Goal: Book appointment/travel/reservation

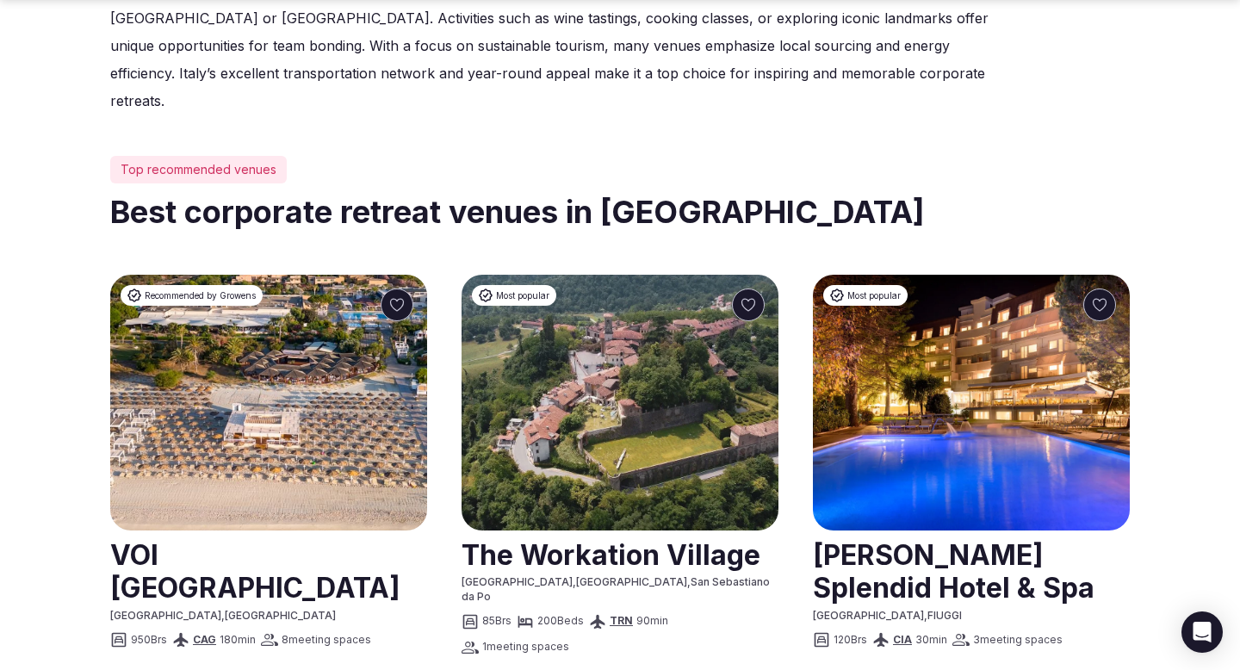
scroll to position [738, 0]
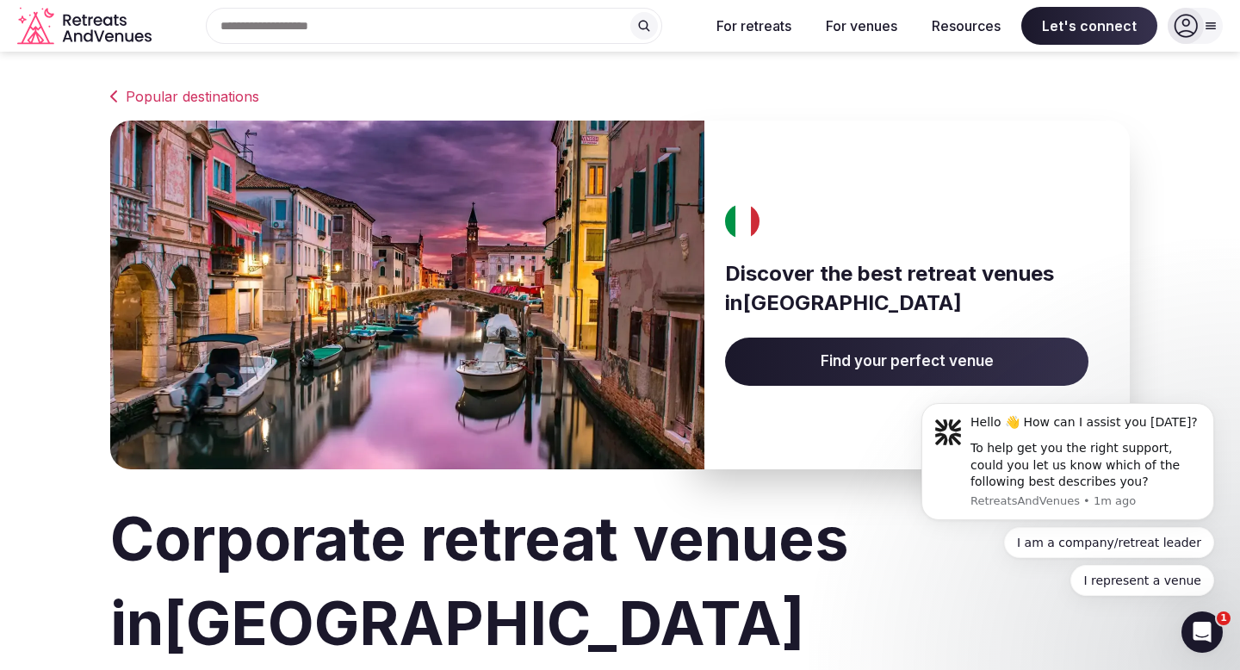
click at [624, 26] on input "text" at bounding box center [434, 26] width 456 height 36
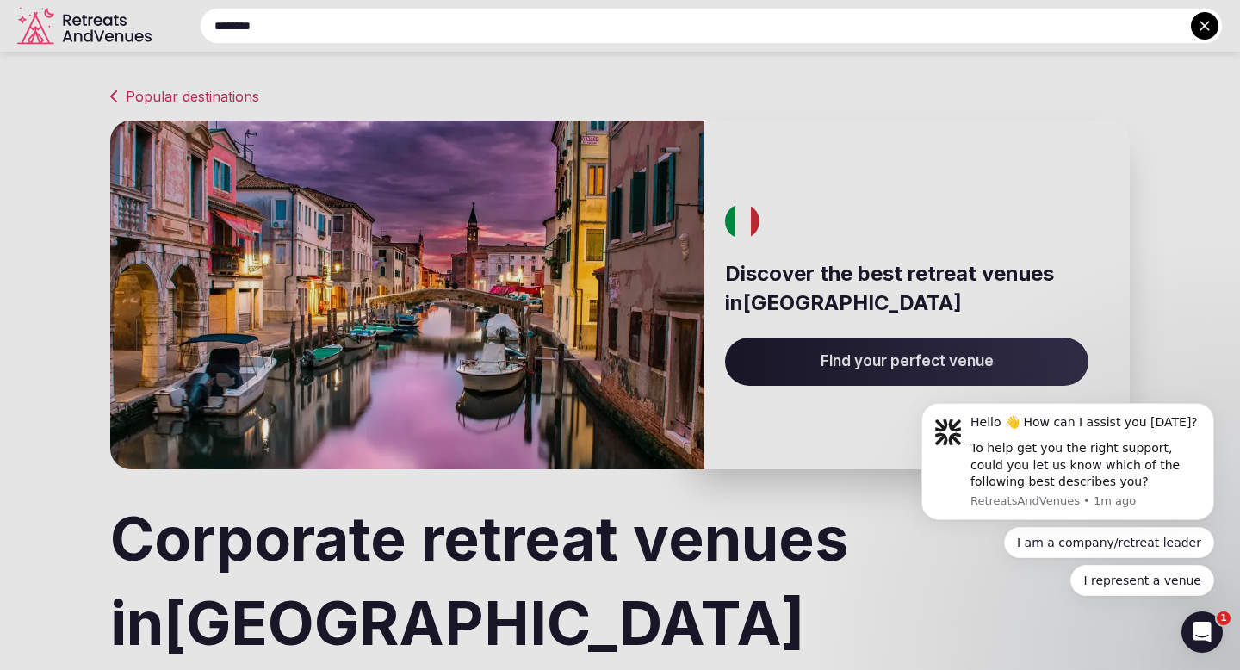
type input "********"
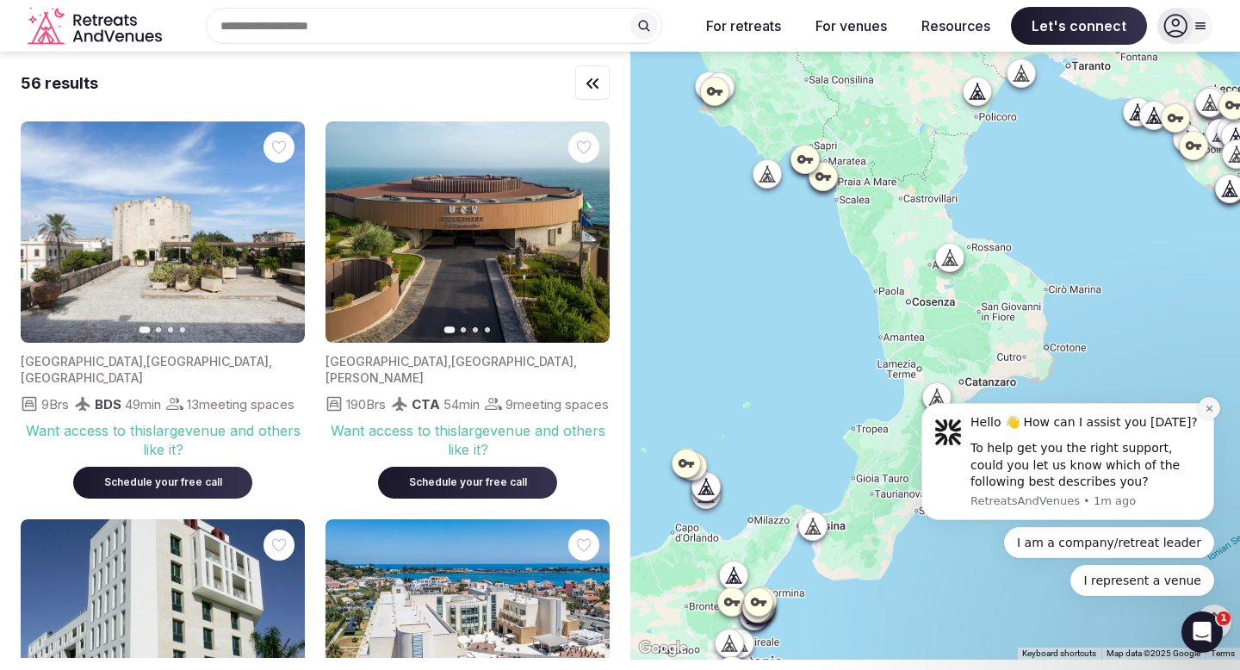
click at [1204, 409] on icon "Dismiss notification" at bounding box center [1208, 408] width 9 height 9
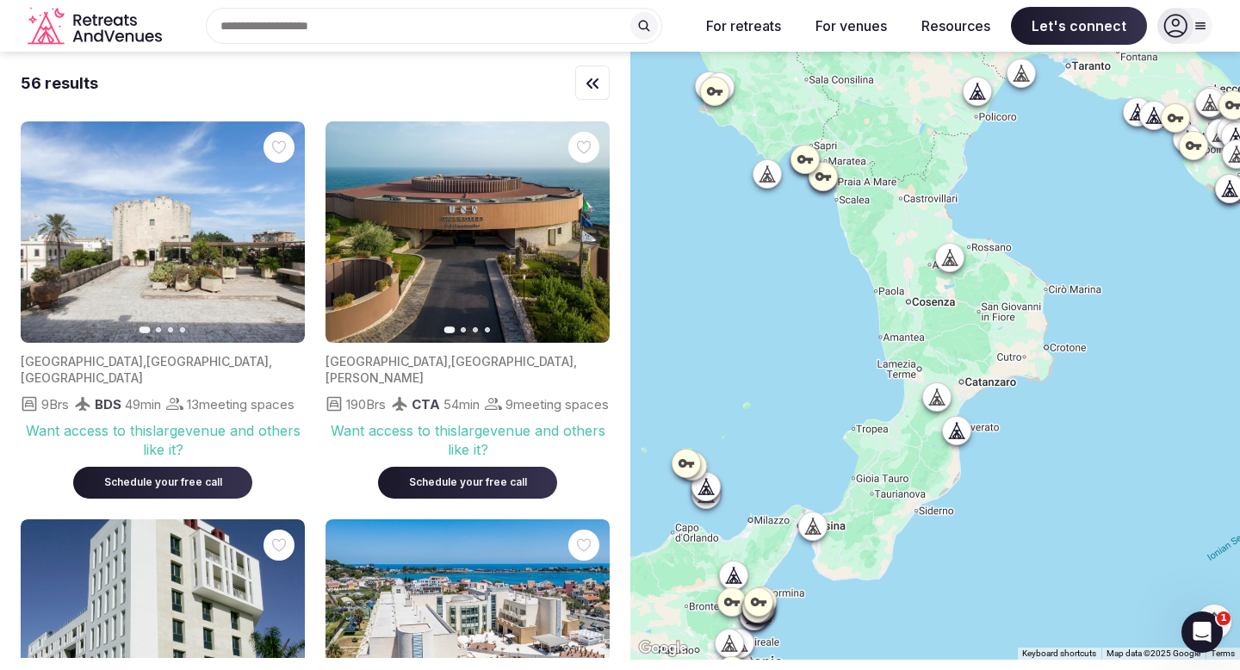
click at [832, 181] on div at bounding box center [823, 177] width 28 height 28
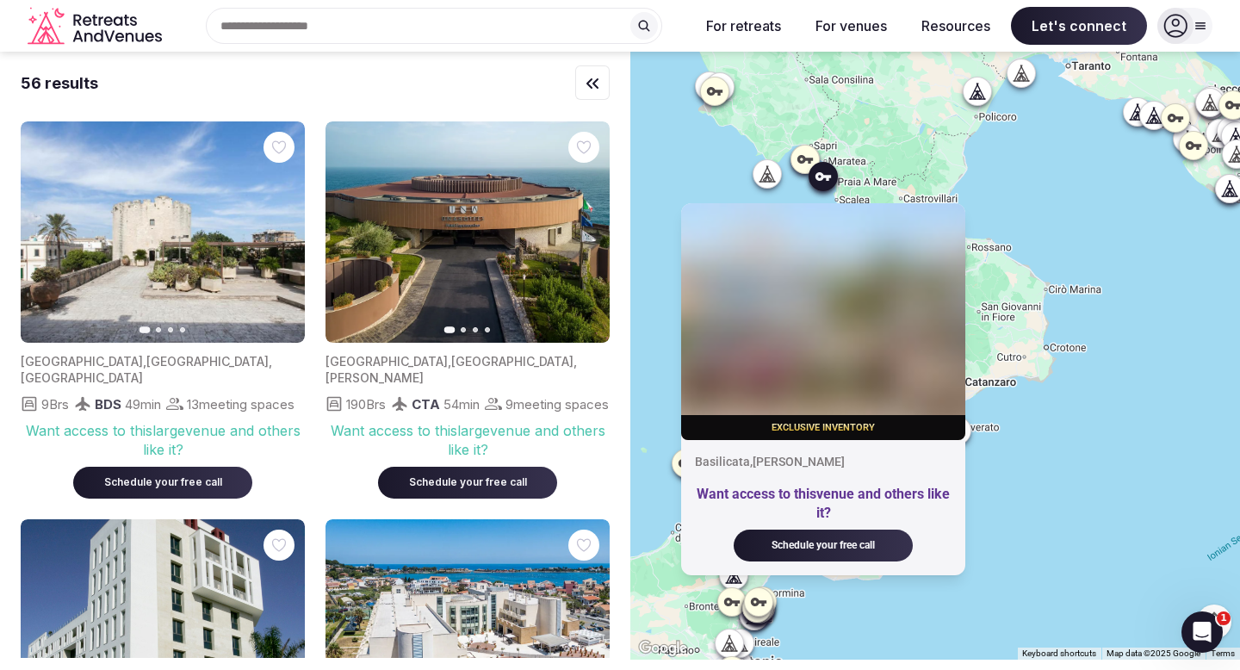
click at [804, 158] on icon at bounding box center [804, 159] width 15 height 9
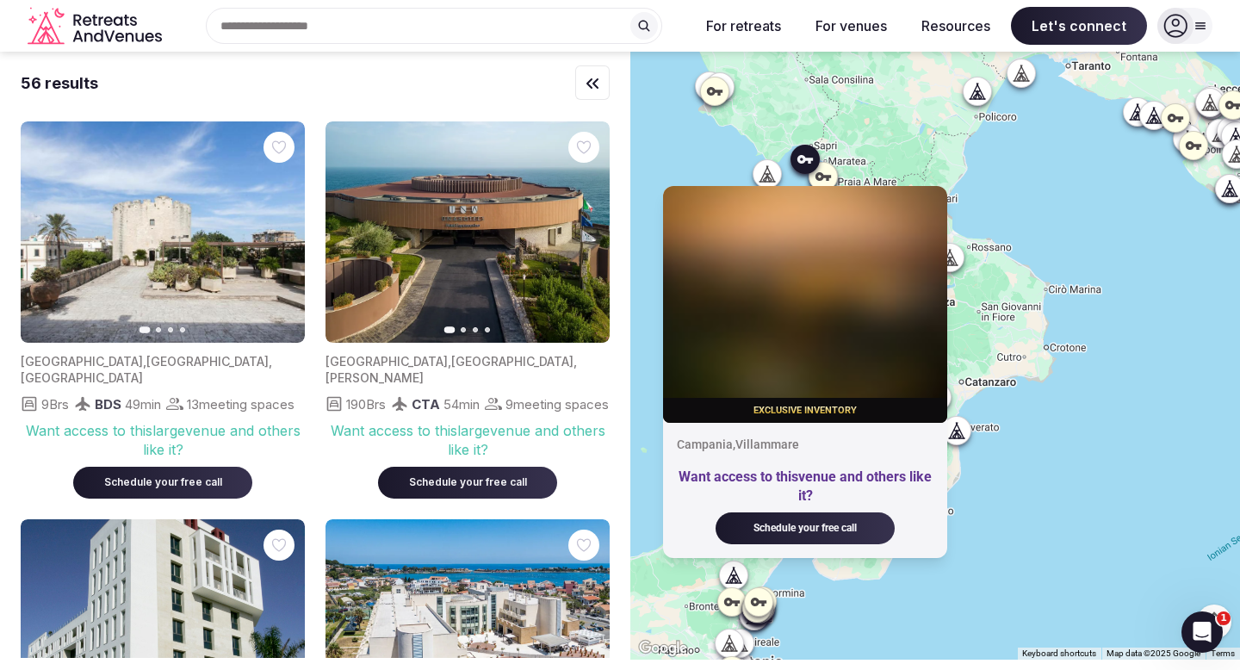
click at [955, 257] on icon at bounding box center [949, 257] width 17 height 17
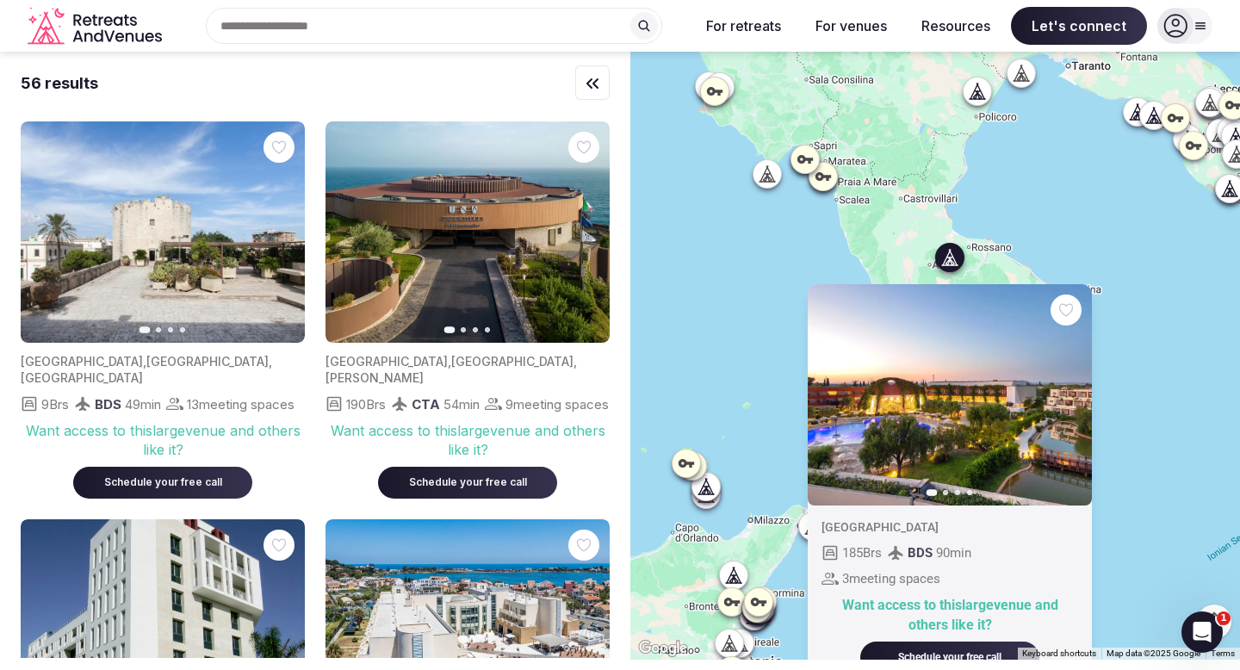
click at [1141, 294] on div "Previous slide Next slide Italy 185 Brs BDS 90 min 3 meeting spaces Want access…" at bounding box center [934, 356] width 609 height 608
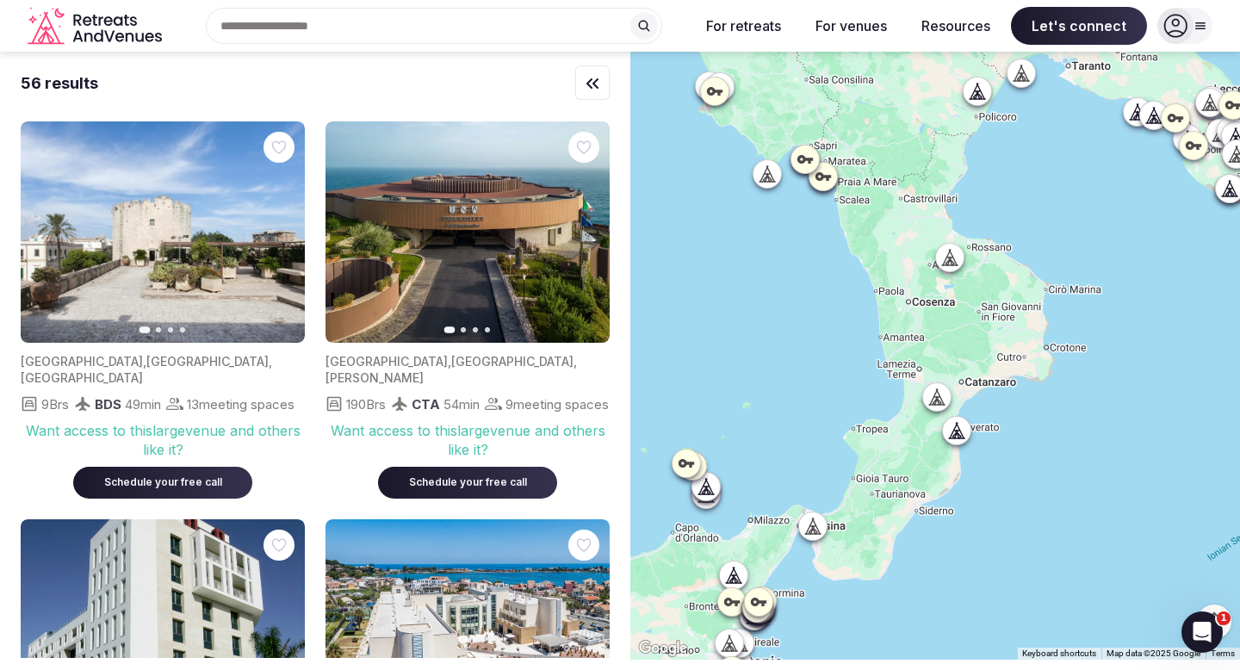
click at [937, 400] on icon at bounding box center [939, 402] width 4 height 6
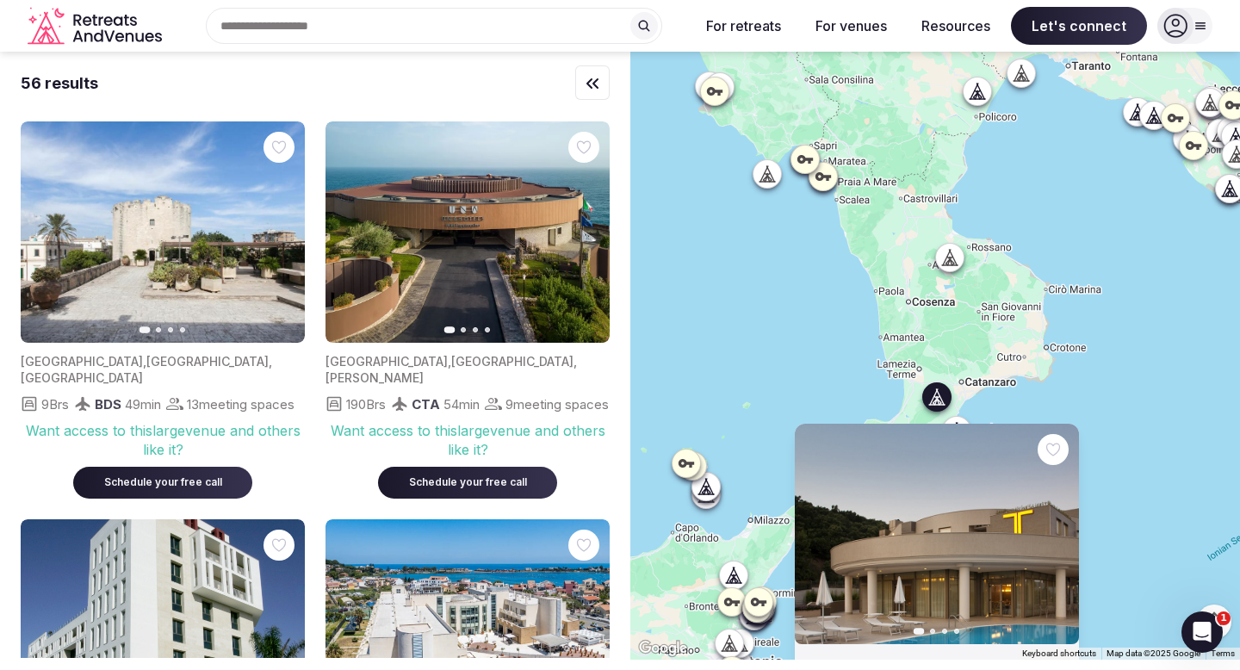
click at [1057, 535] on icon "button" at bounding box center [1055, 534] width 14 height 14
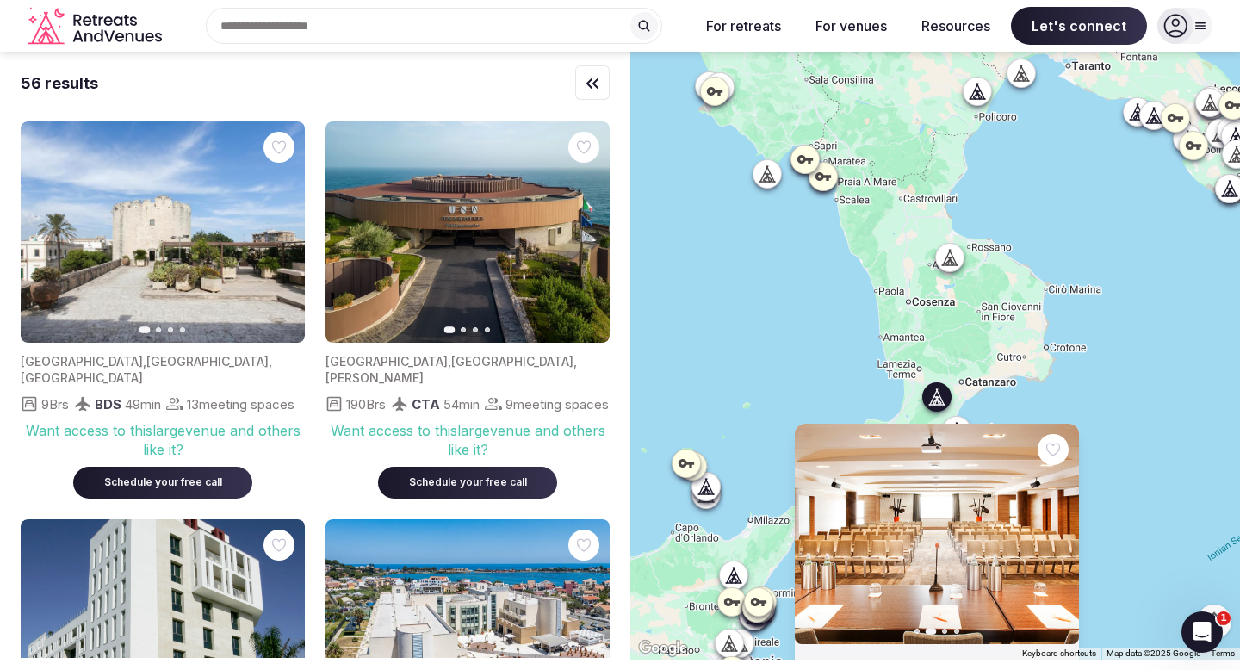
click at [1110, 389] on div "Previous slide Next slide Italy , Calabria , LAMEZIA TERME 107 Brs SUF 10 min 6…" at bounding box center [934, 356] width 609 height 608
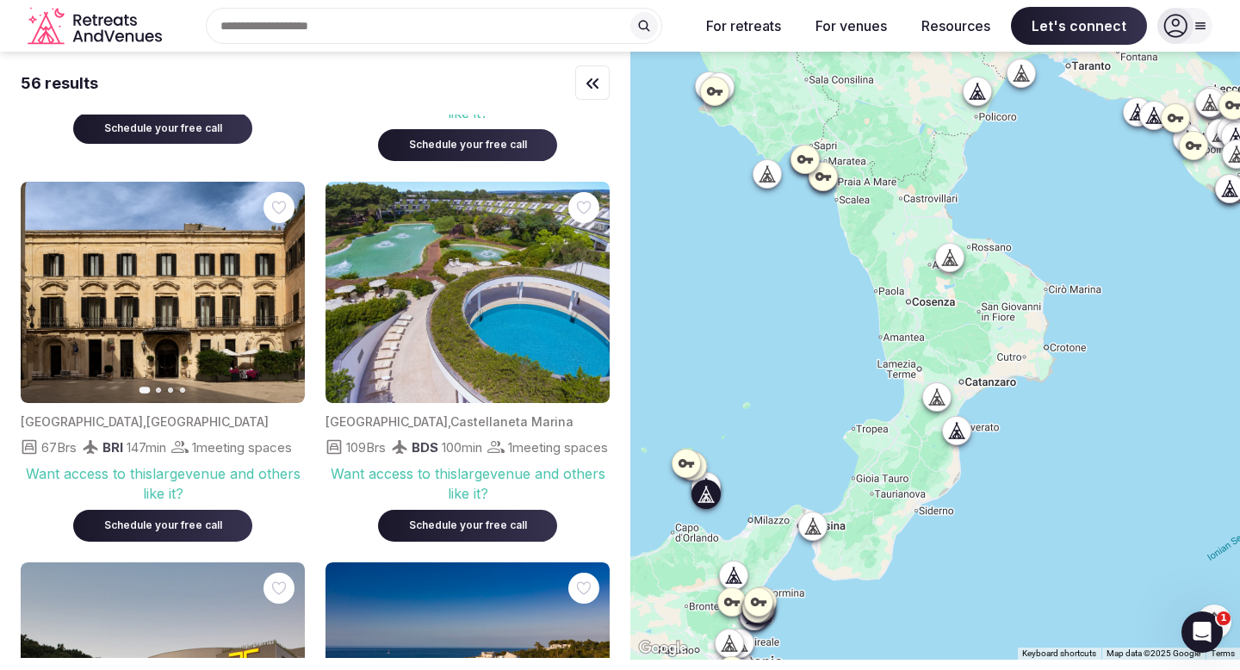
scroll to position [639, 0]
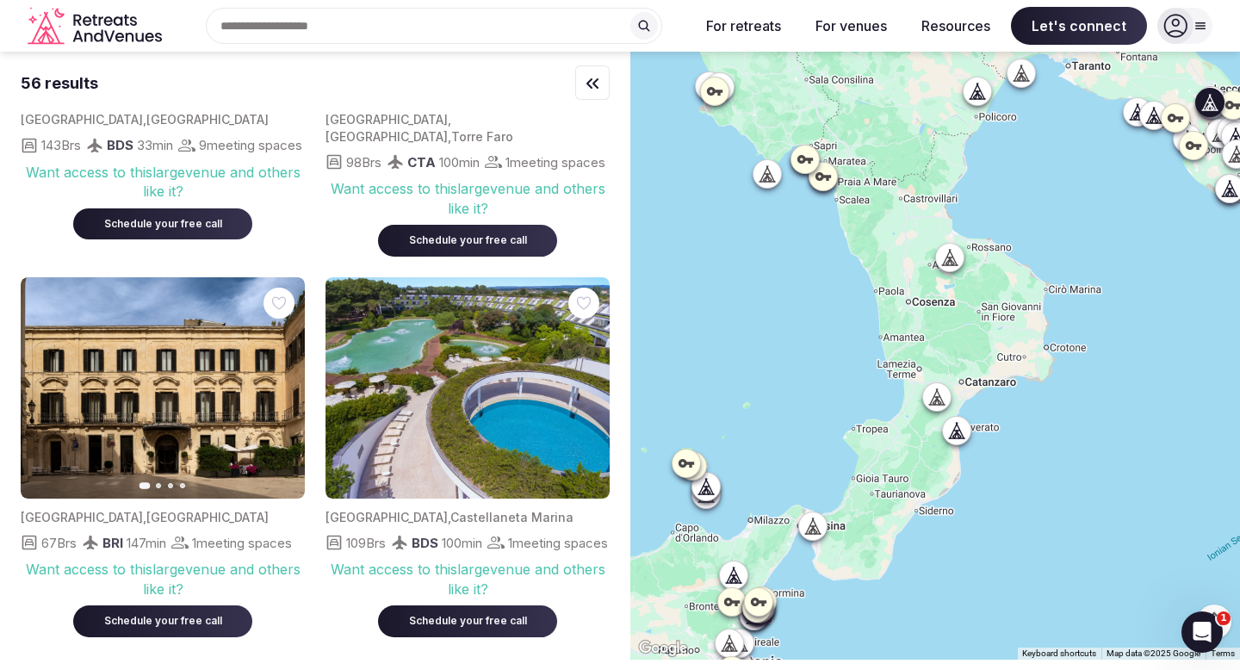
click at [286, 394] on icon "button" at bounding box center [281, 387] width 14 height 14
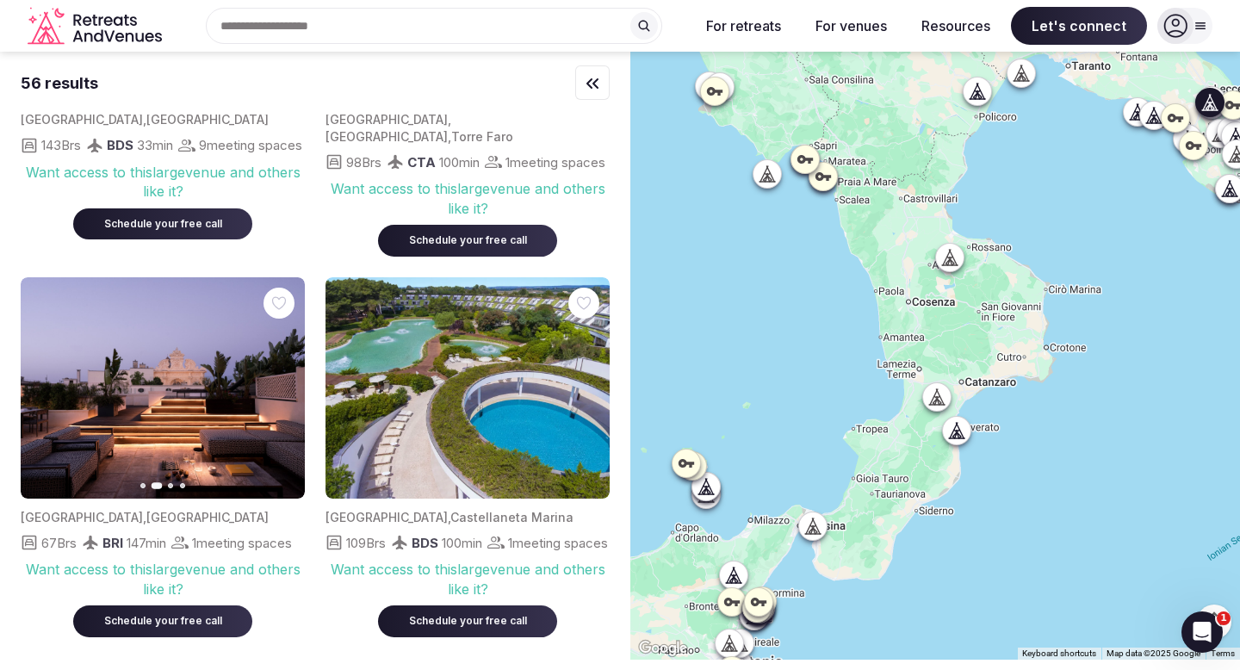
click at [286, 394] on icon "button" at bounding box center [281, 387] width 14 height 14
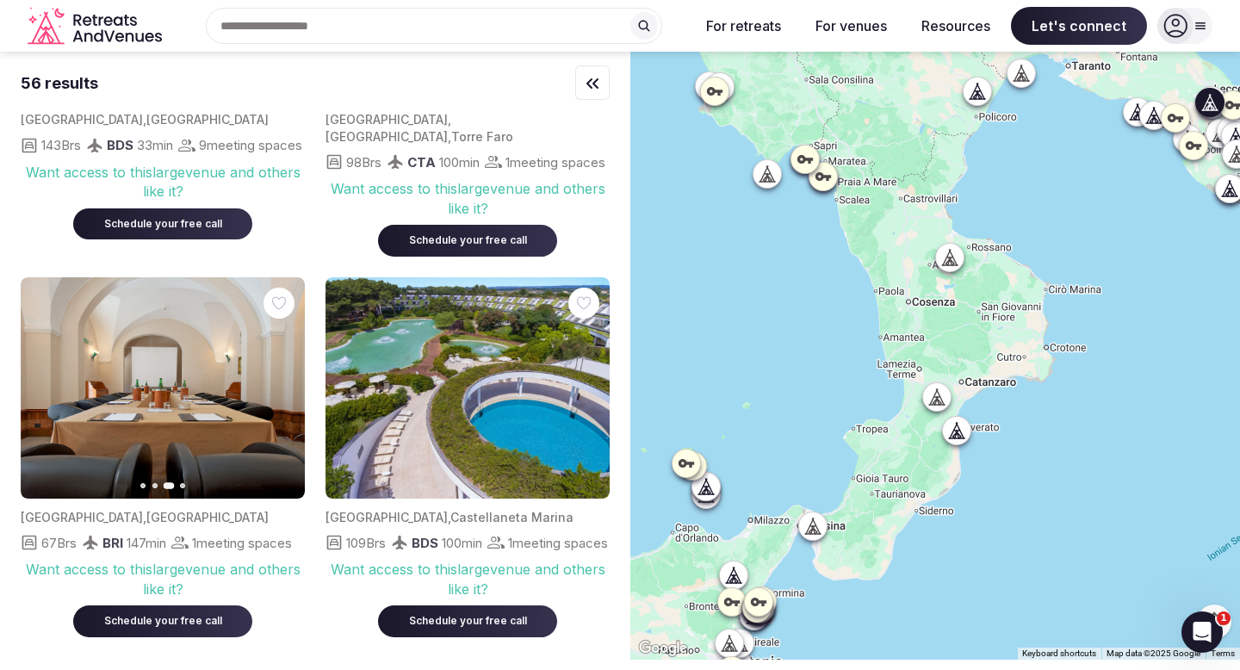
click at [286, 394] on icon "button" at bounding box center [281, 387] width 14 height 14
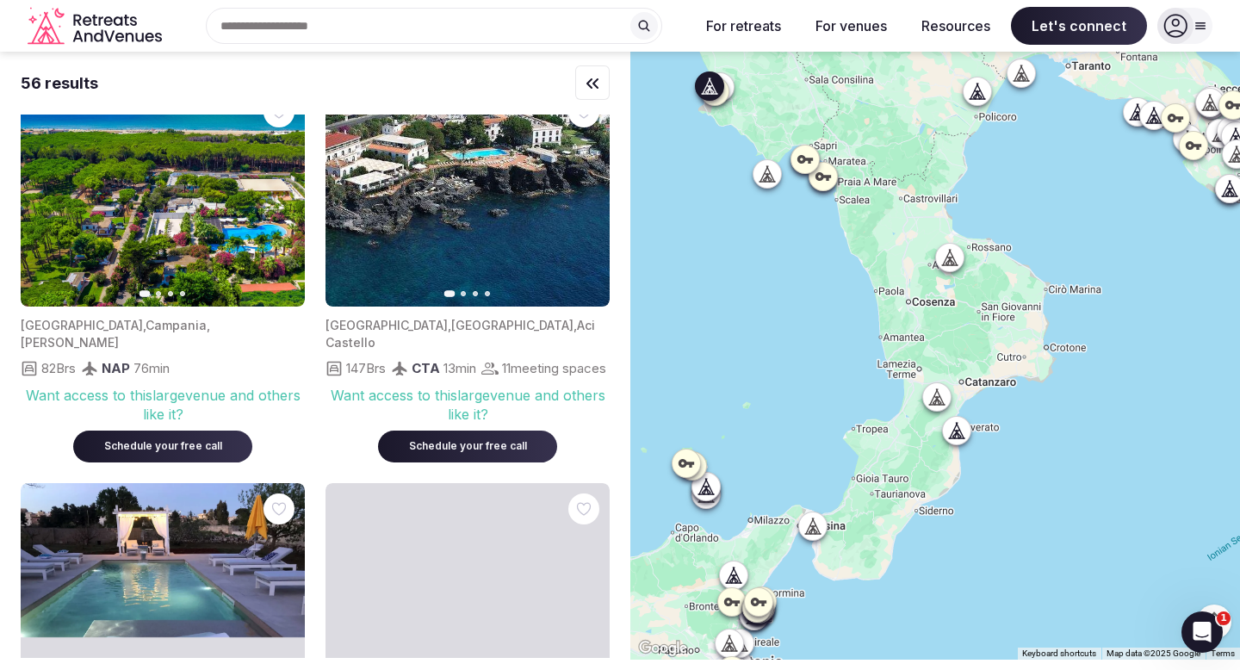
scroll to position [2007, 0]
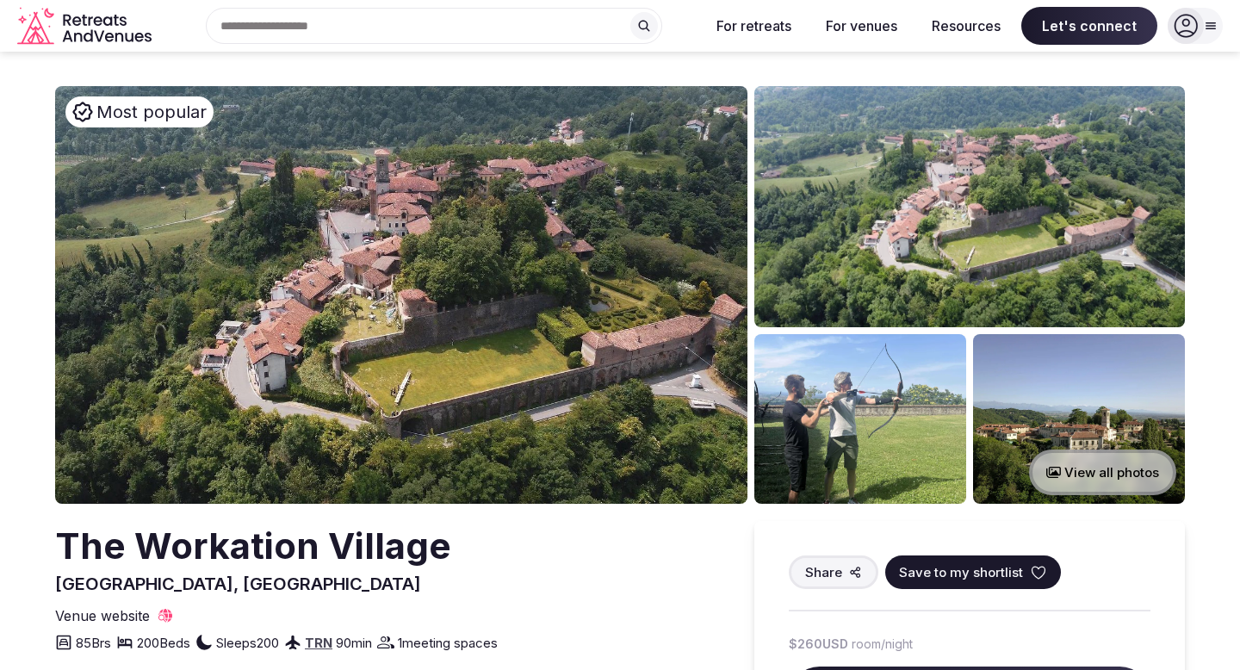
click at [1091, 469] on button "View all photos" at bounding box center [1102, 472] width 147 height 46
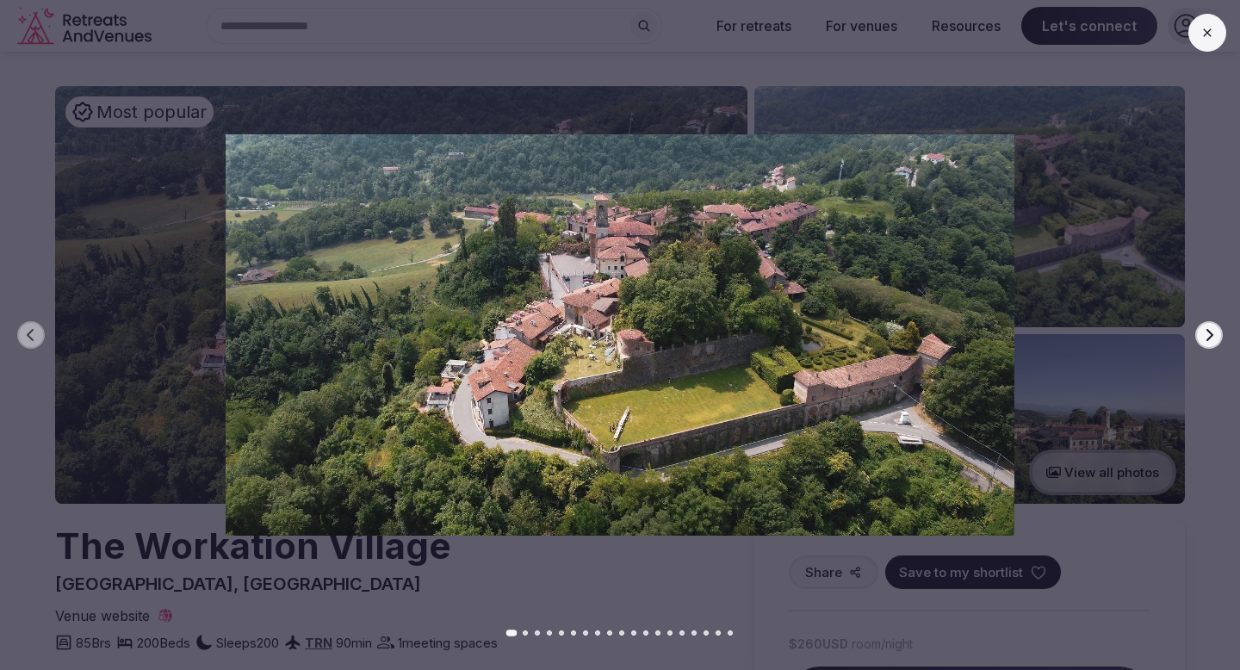
click at [1204, 337] on icon "button" at bounding box center [1209, 335] width 14 height 14
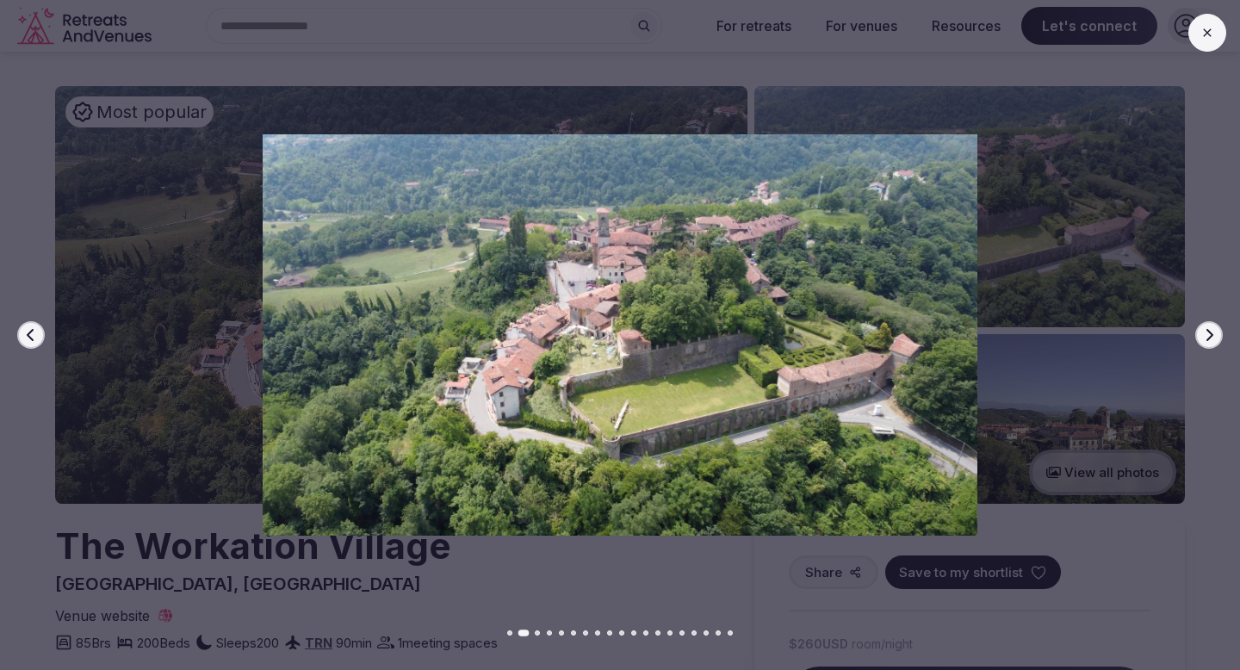
click at [1204, 337] on icon "button" at bounding box center [1209, 335] width 14 height 14
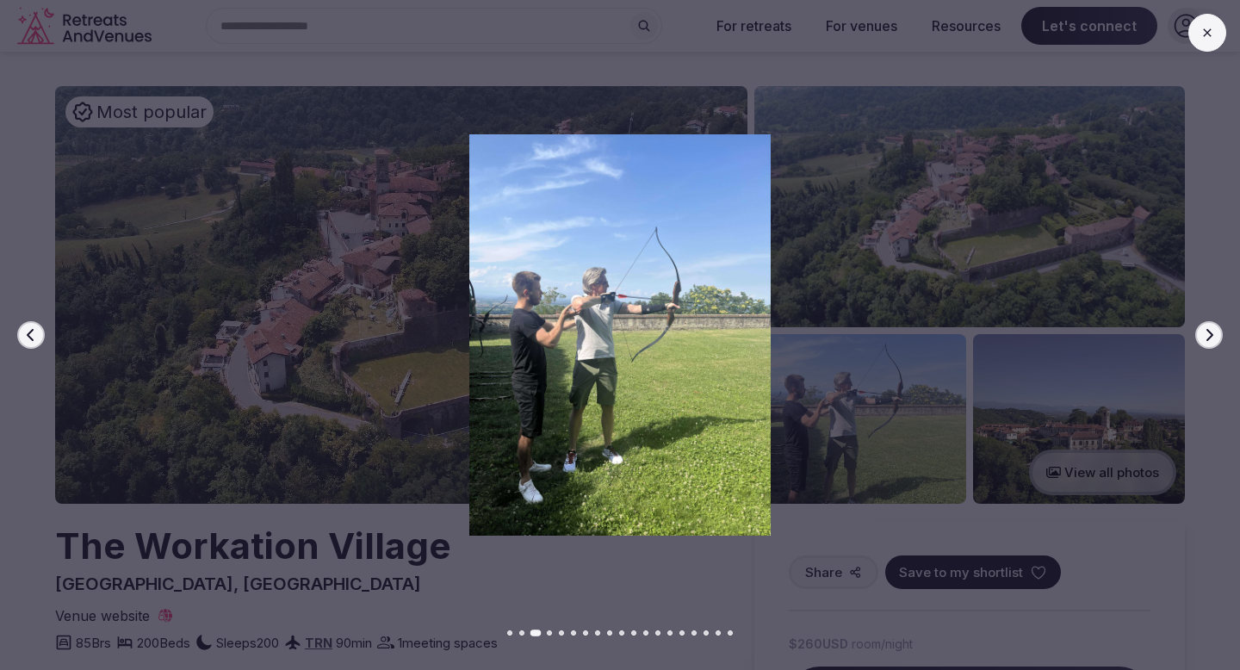
click at [1204, 337] on icon "button" at bounding box center [1209, 335] width 14 height 14
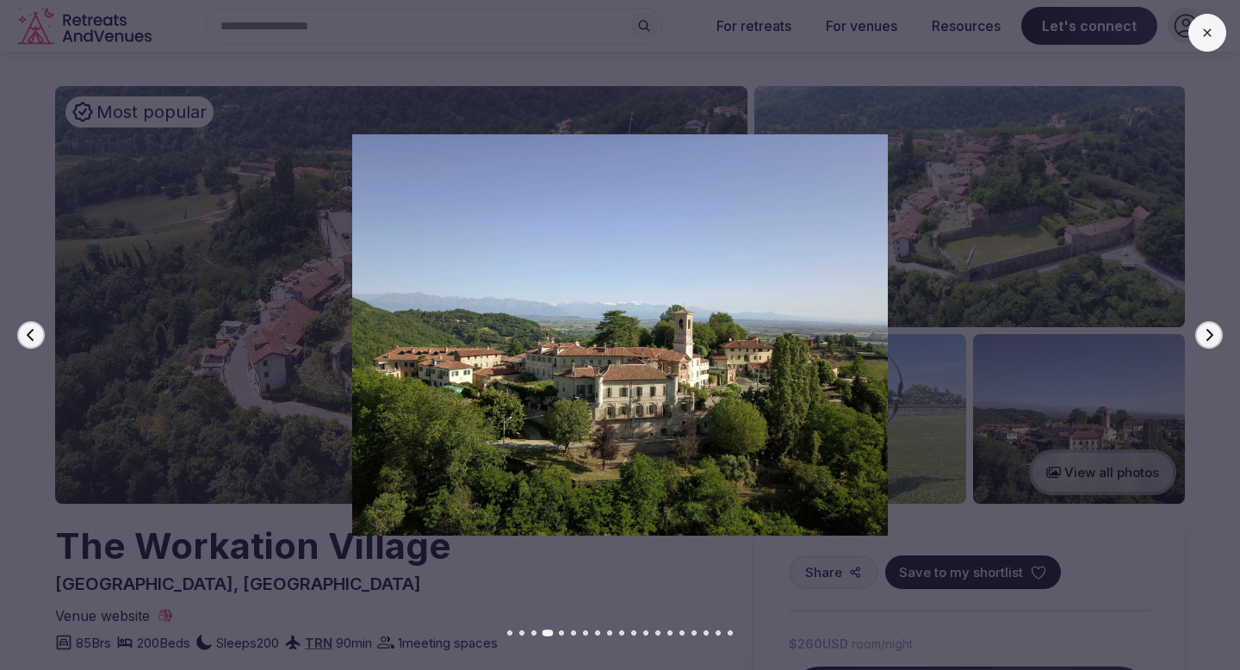
click at [1204, 337] on icon "button" at bounding box center [1209, 335] width 14 height 14
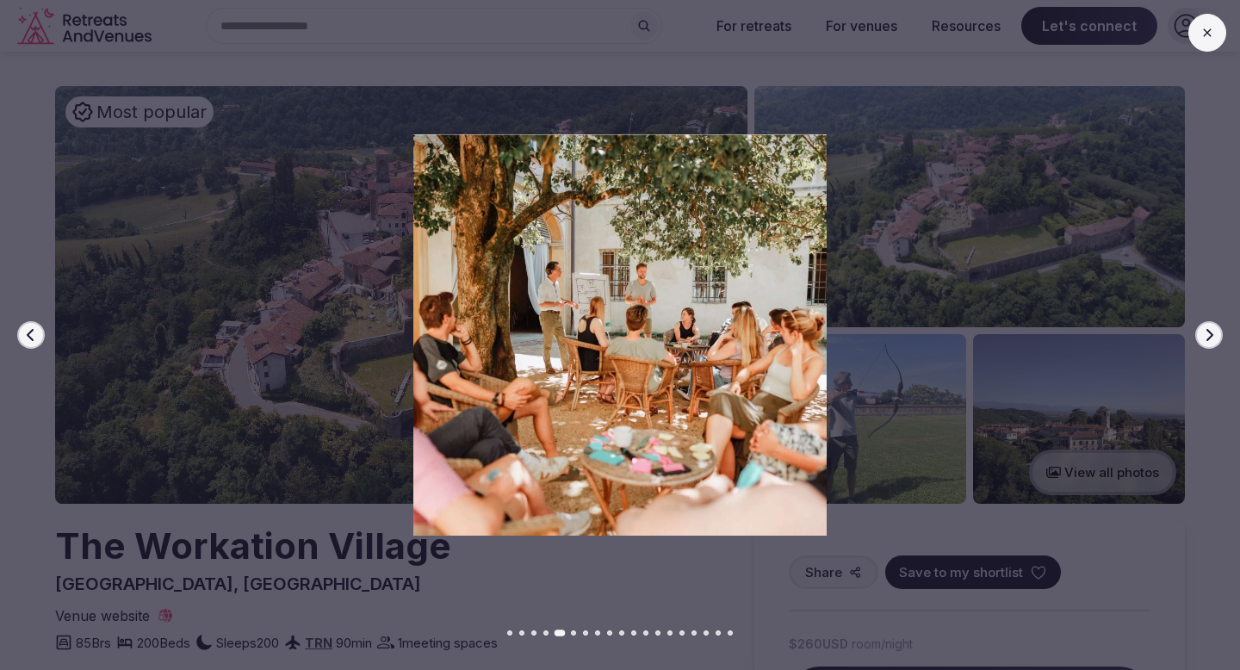
click at [1204, 337] on icon "button" at bounding box center [1209, 335] width 14 height 14
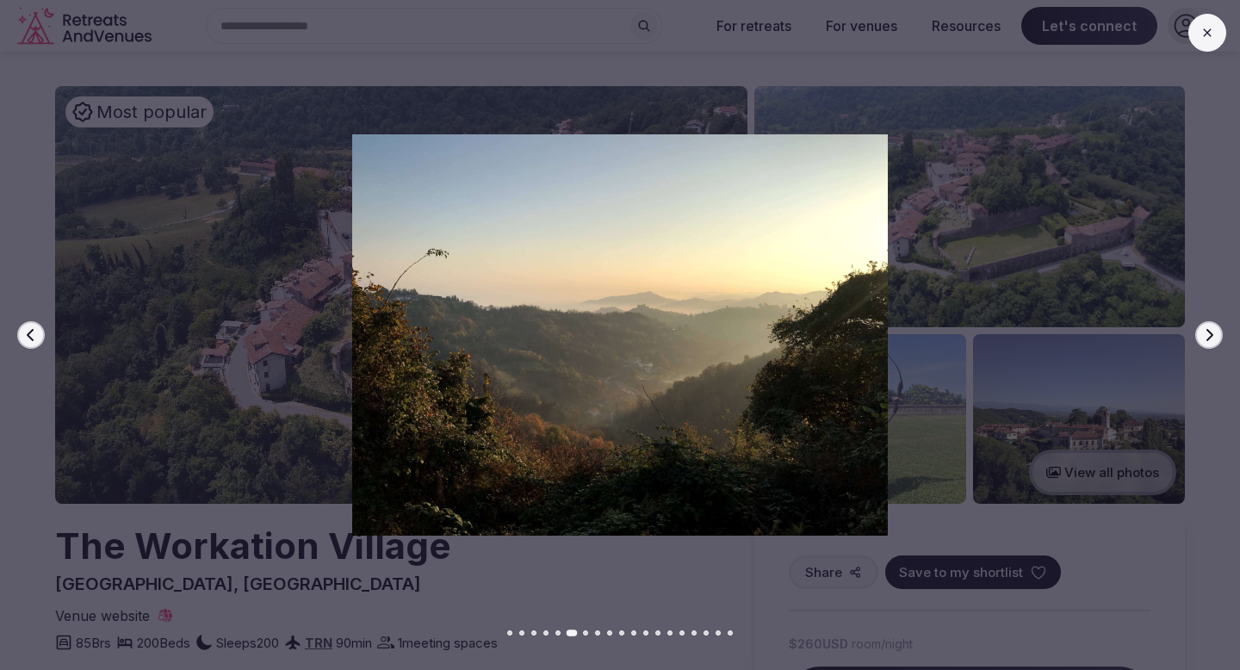
click at [1204, 332] on icon "button" at bounding box center [1209, 335] width 14 height 14
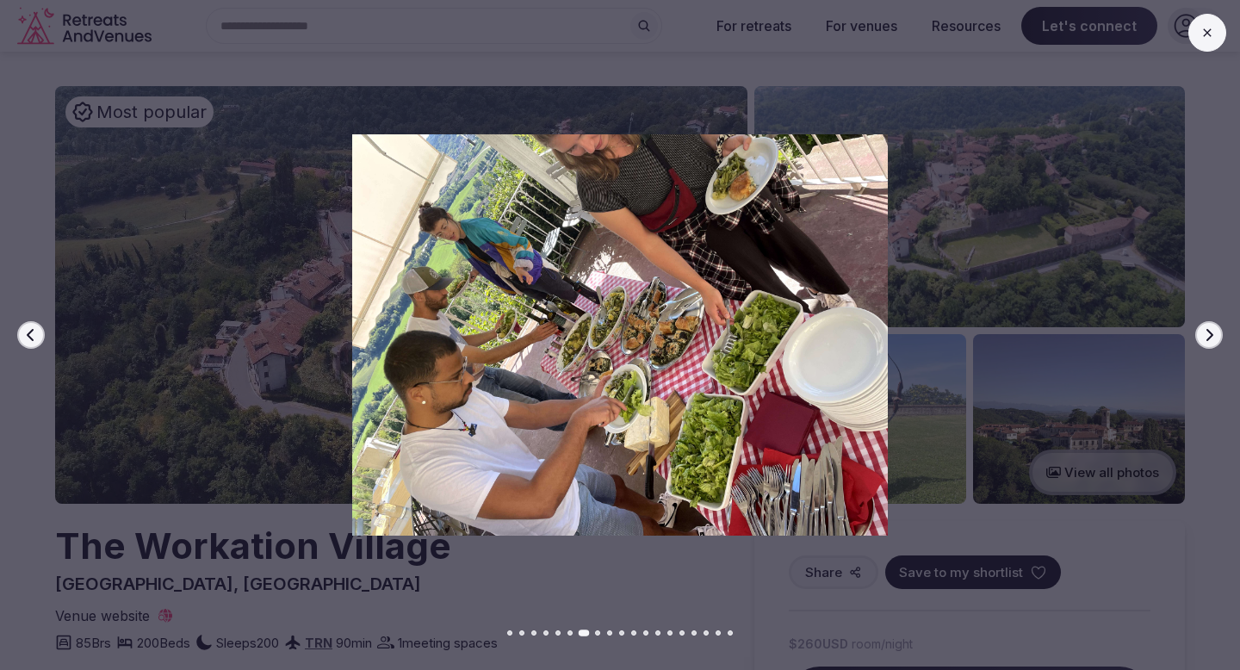
click at [1204, 335] on icon "button" at bounding box center [1209, 335] width 14 height 14
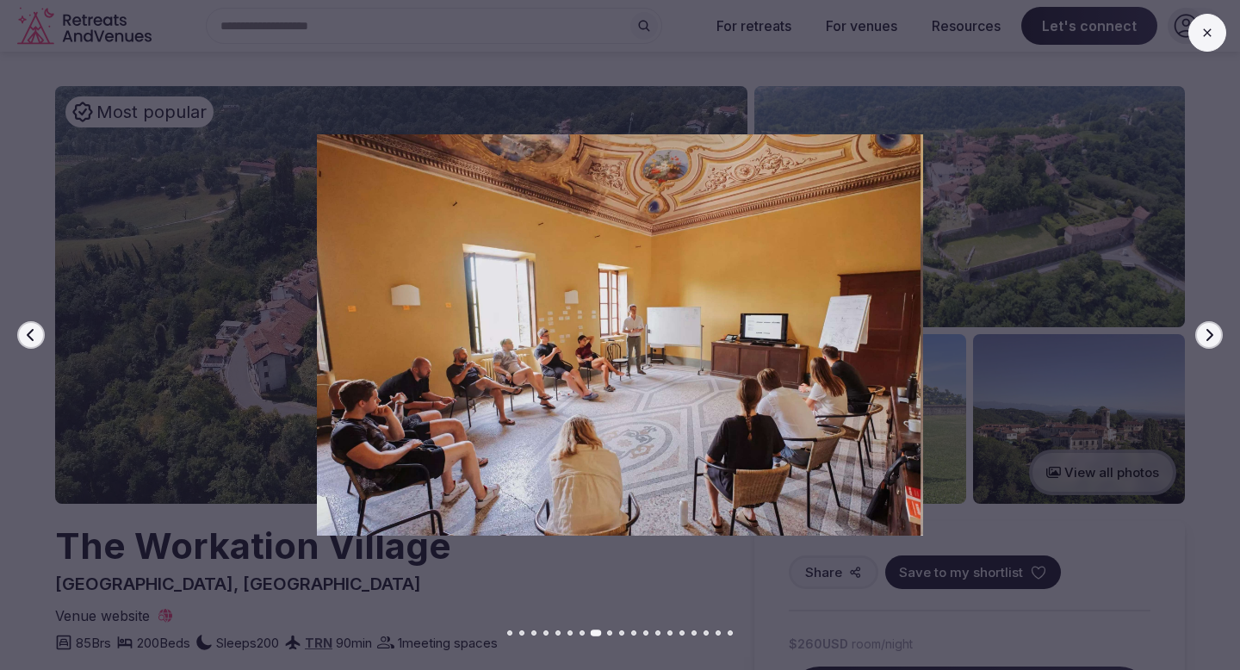
click at [1203, 340] on icon "button" at bounding box center [1209, 335] width 14 height 14
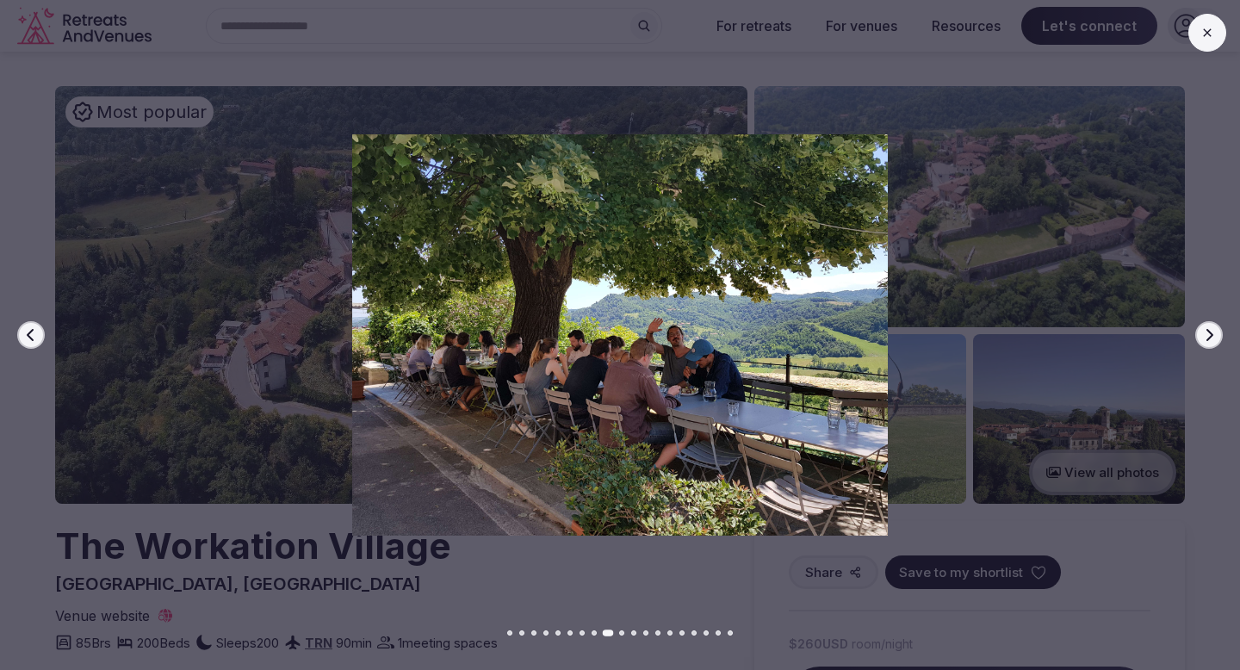
click at [1202, 339] on icon "button" at bounding box center [1209, 335] width 14 height 14
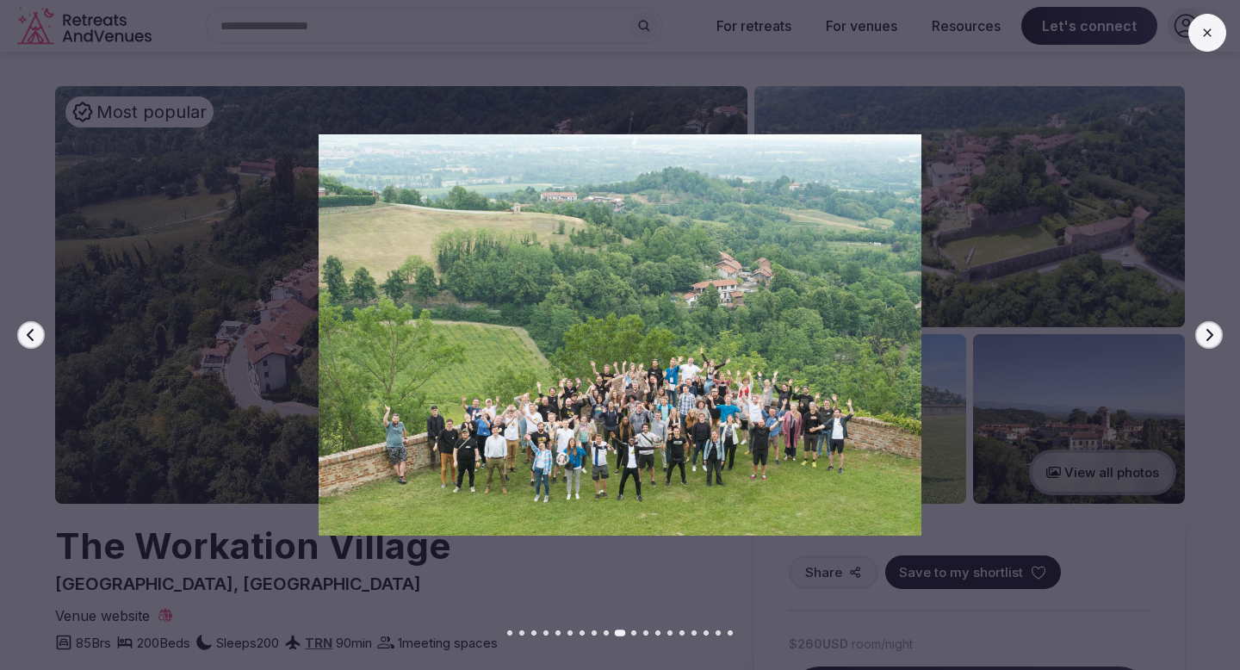
click at [1202, 339] on icon "button" at bounding box center [1209, 335] width 14 height 14
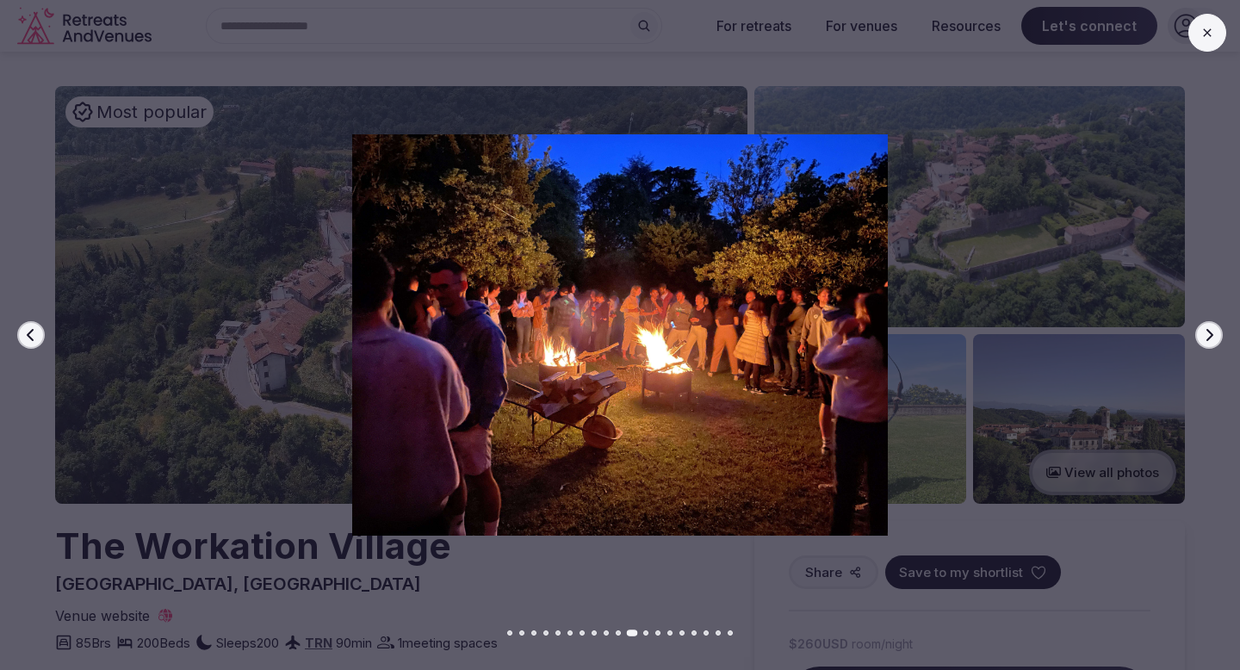
click at [1202, 339] on icon "button" at bounding box center [1209, 335] width 14 height 14
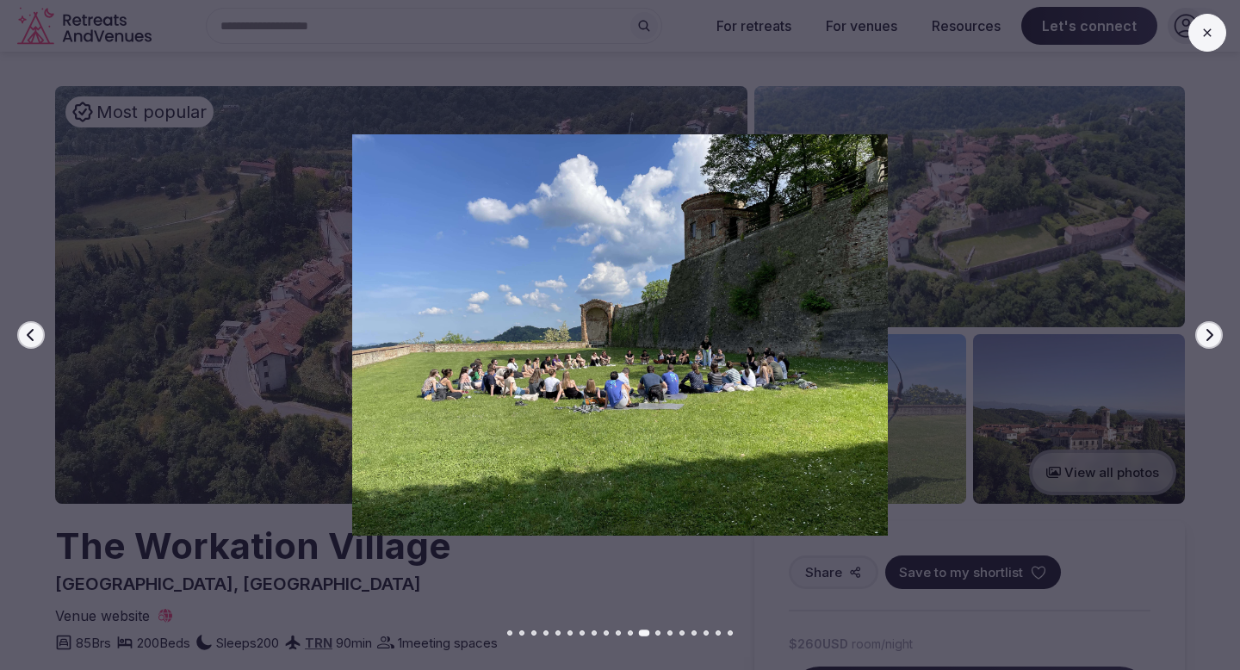
click at [1202, 341] on icon "button" at bounding box center [1209, 335] width 14 height 14
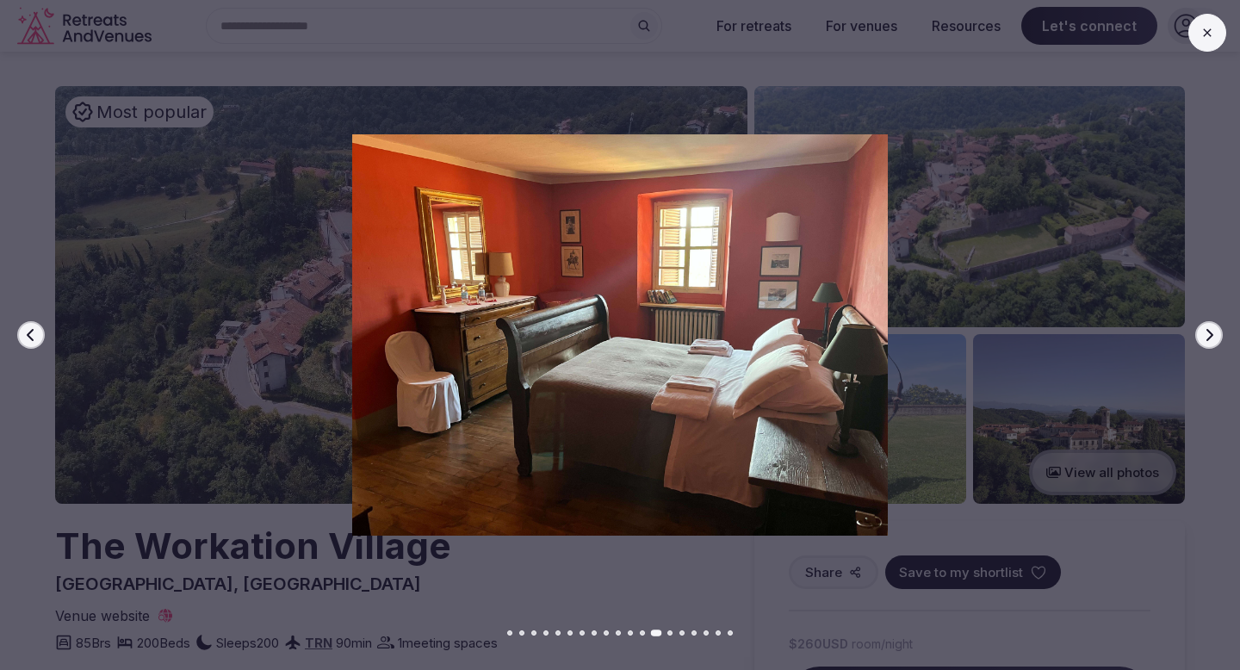
click at [1202, 343] on button "Next slide" at bounding box center [1209, 335] width 28 height 28
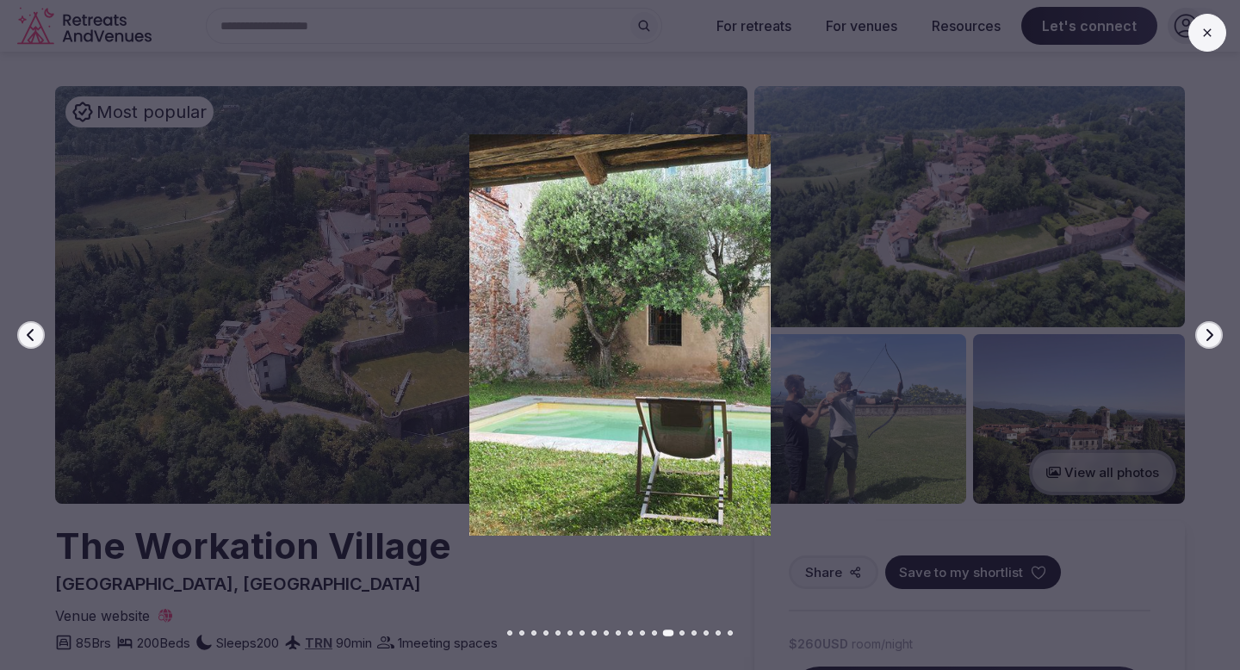
click at [1202, 343] on button "Next slide" at bounding box center [1209, 335] width 28 height 28
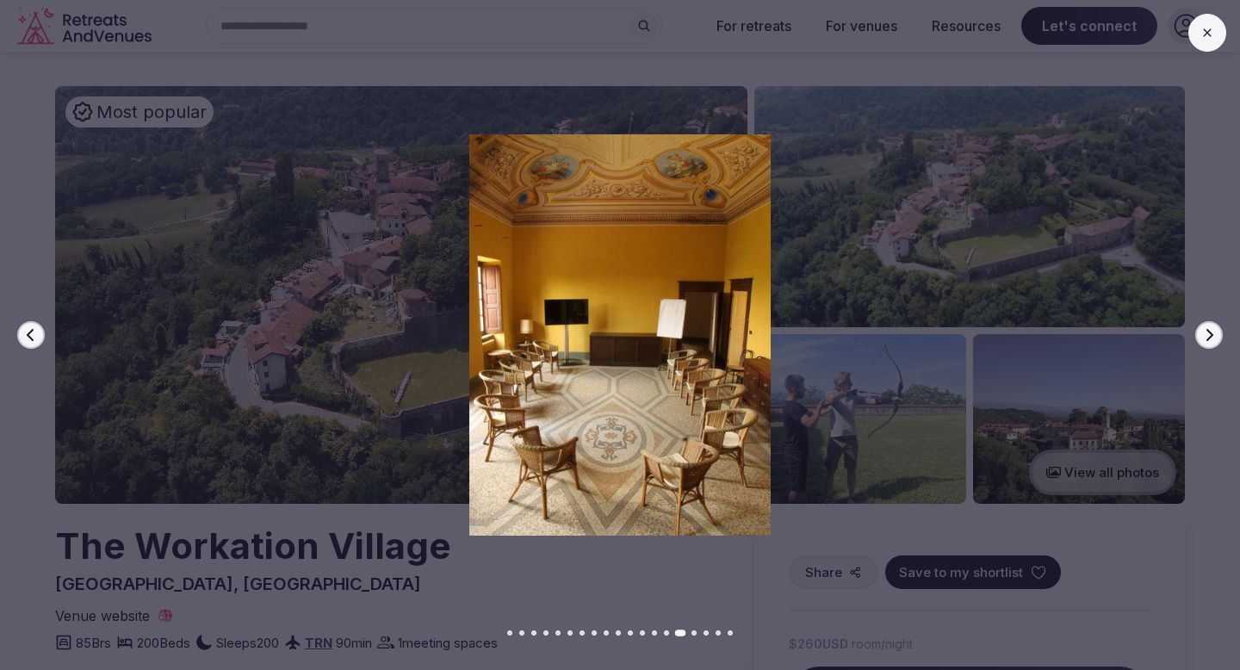
click at [1202, 343] on button "Next slide" at bounding box center [1209, 335] width 28 height 28
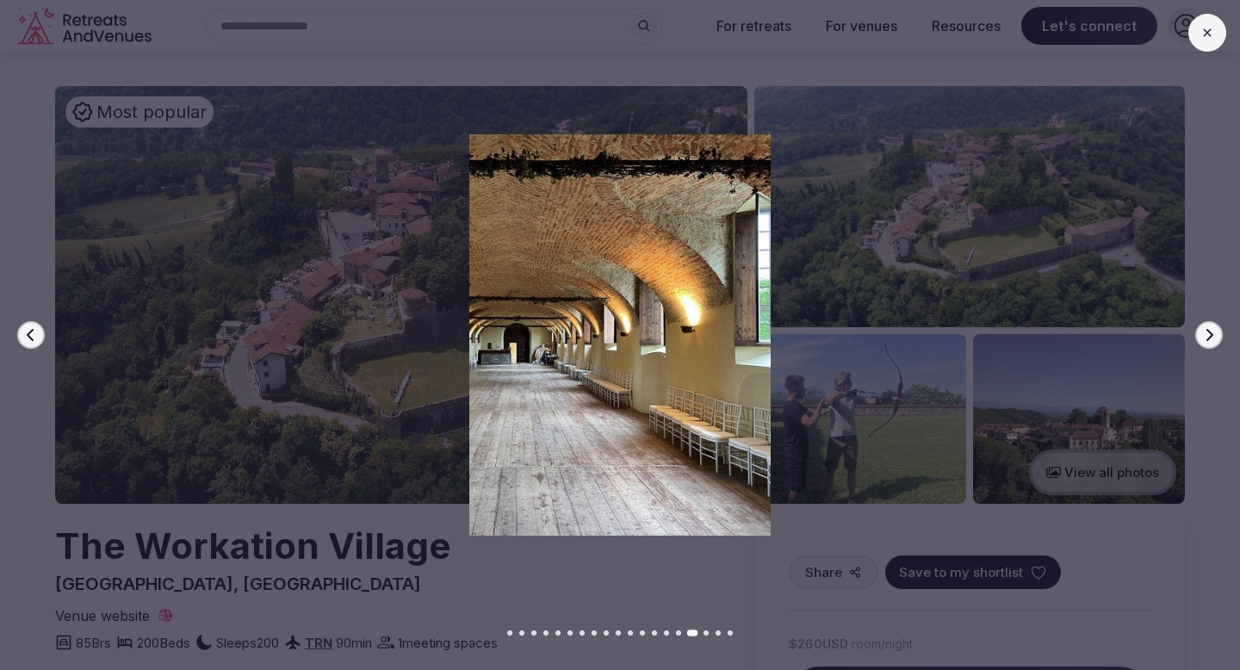
click at [1202, 344] on button "Next slide" at bounding box center [1209, 335] width 28 height 28
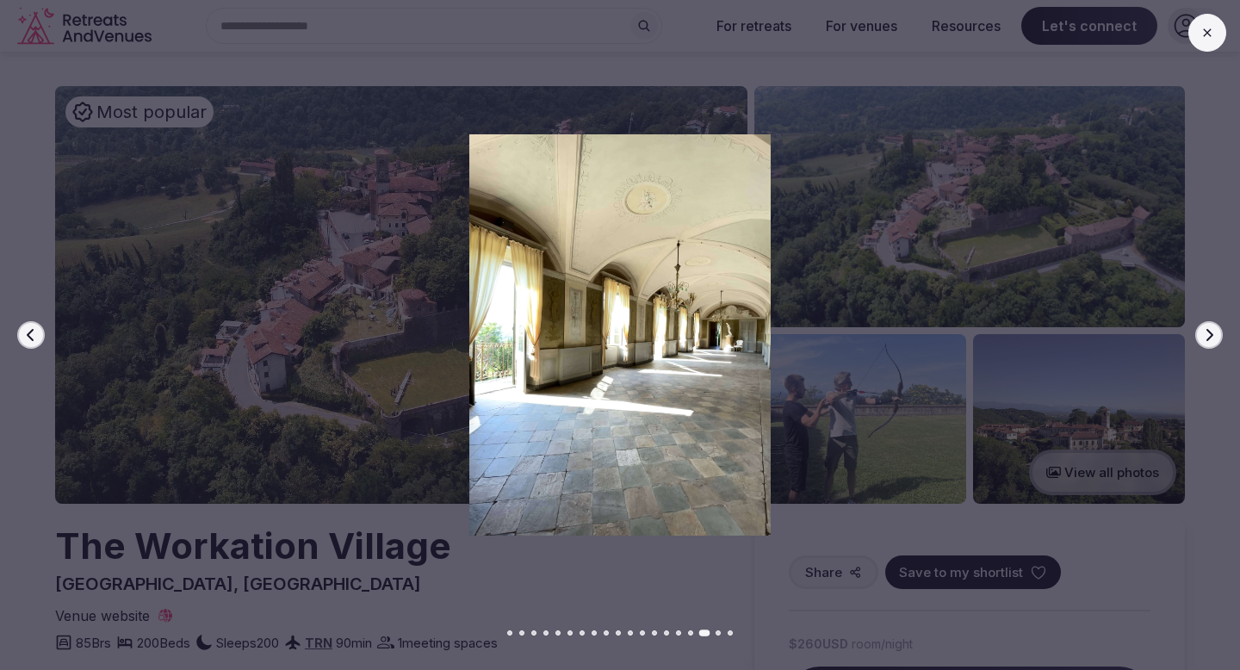
click at [1202, 344] on button "Next slide" at bounding box center [1209, 335] width 28 height 28
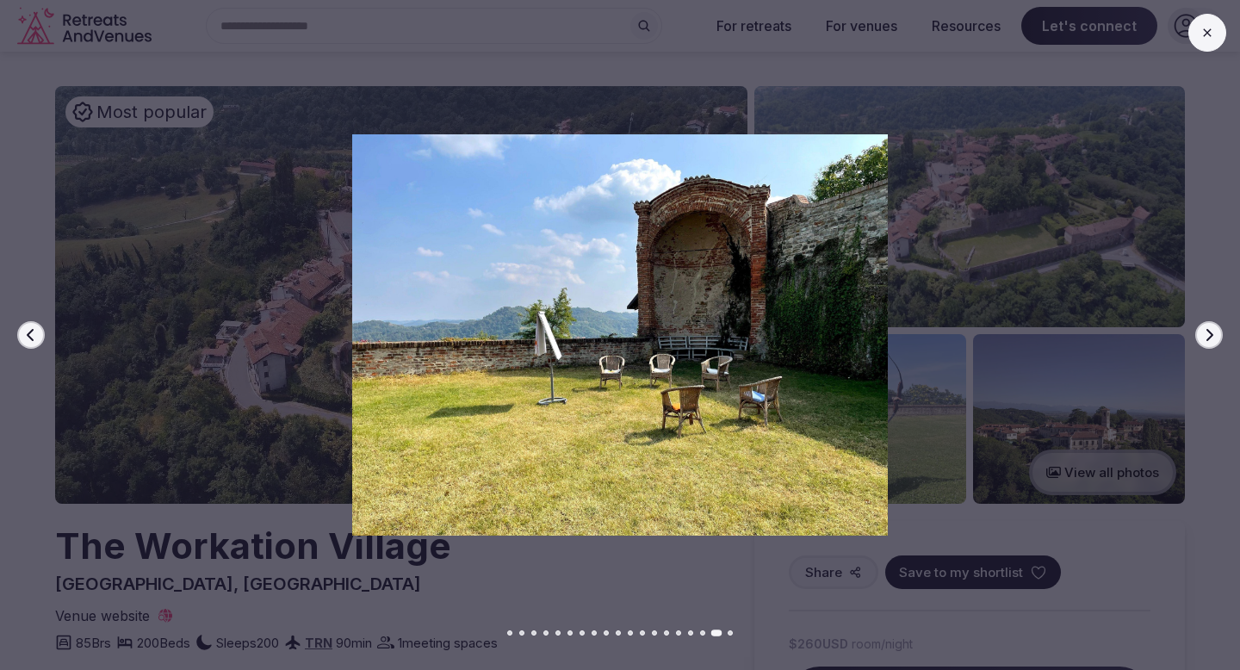
click at [1202, 344] on button "Next slide" at bounding box center [1209, 335] width 28 height 28
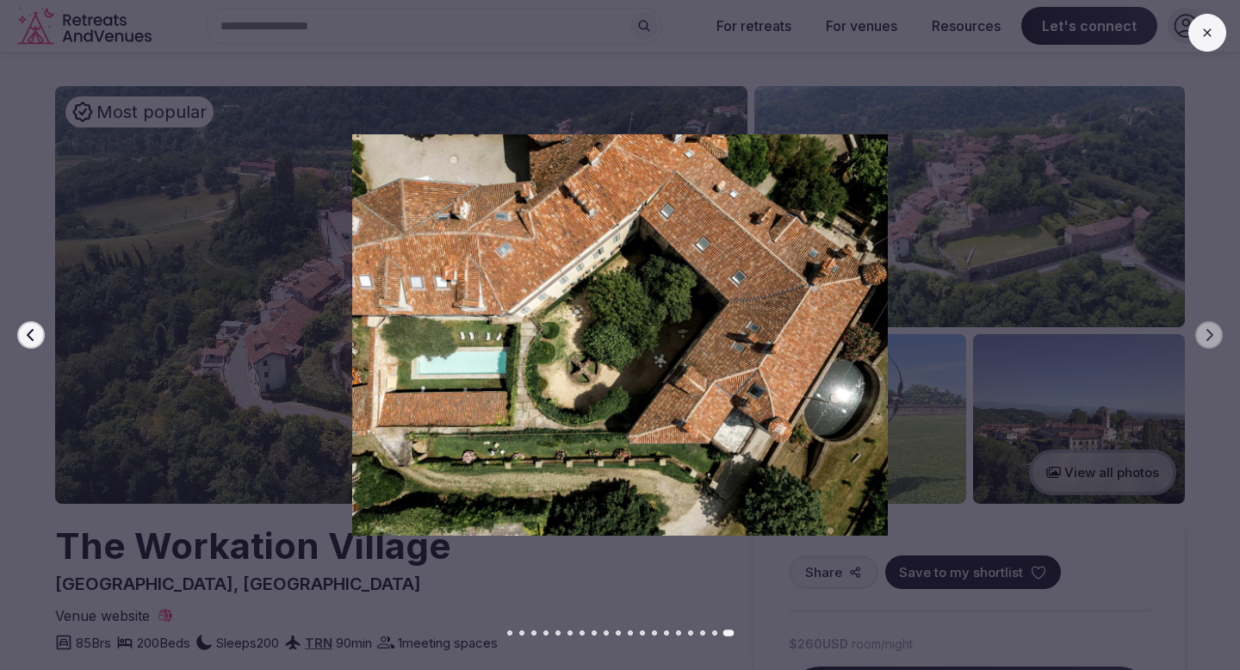
click at [1206, 40] on button at bounding box center [1207, 33] width 38 height 38
